Goal: Information Seeking & Learning: Find contact information

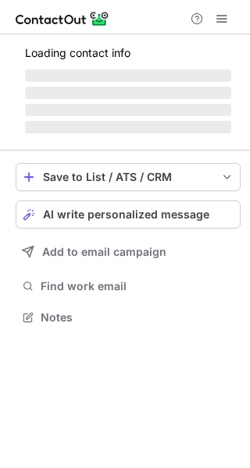
scroll to position [516, 239]
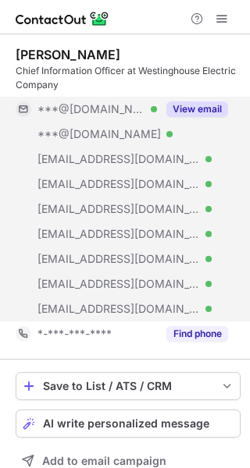
click at [215, 116] on button "View email" at bounding box center [197, 109] width 62 height 16
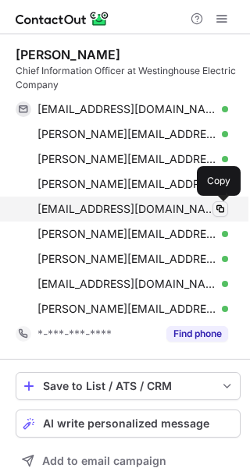
click at [218, 208] on span at bounding box center [220, 209] width 12 height 12
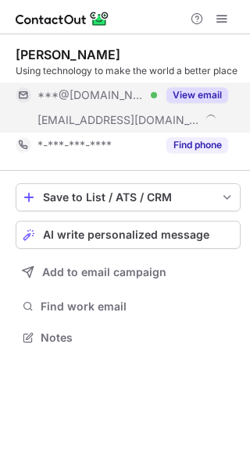
scroll to position [327, 250]
click at [194, 95] on button "View email" at bounding box center [197, 95] width 62 height 16
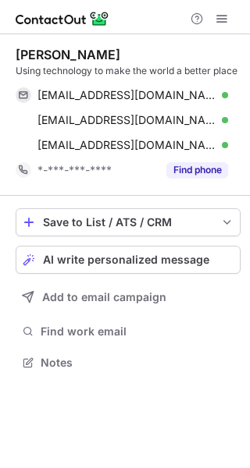
scroll to position [352, 250]
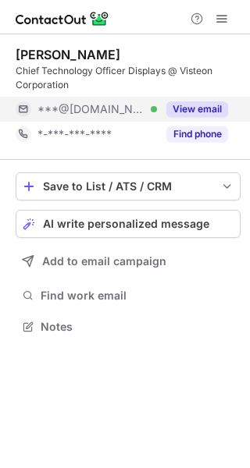
scroll to position [316, 250]
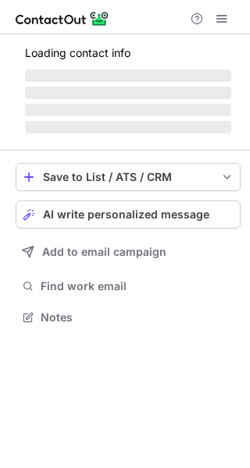
scroll to position [366, 250]
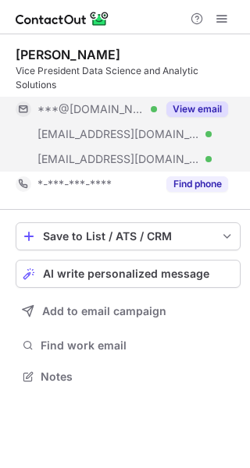
click at [212, 110] on button "View email" at bounding box center [197, 109] width 62 height 16
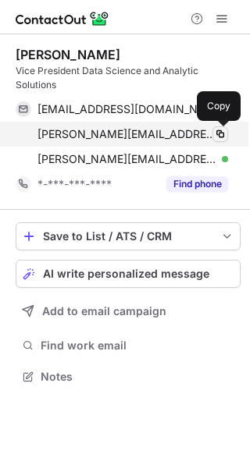
click at [224, 132] on span at bounding box center [220, 134] width 12 height 12
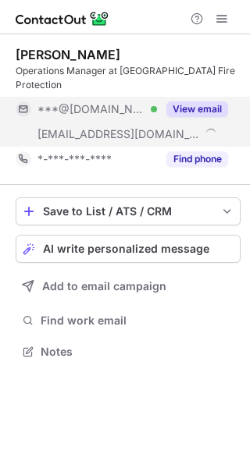
scroll to position [341, 250]
click at [199, 104] on button "View email" at bounding box center [197, 109] width 62 height 16
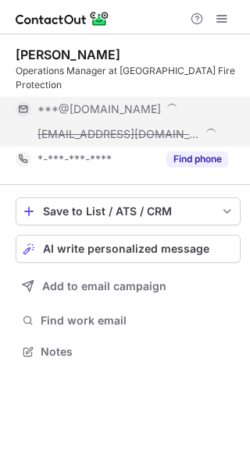
scroll to position [366, 250]
